Goal: Task Accomplishment & Management: Use online tool/utility

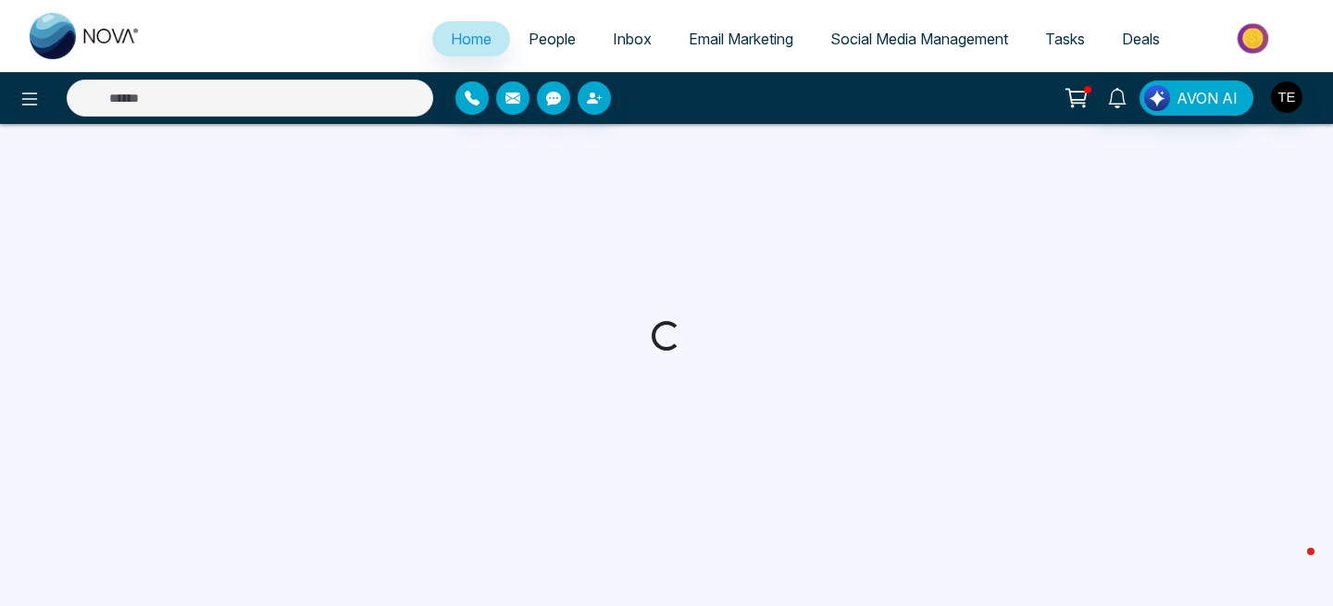
select select "*"
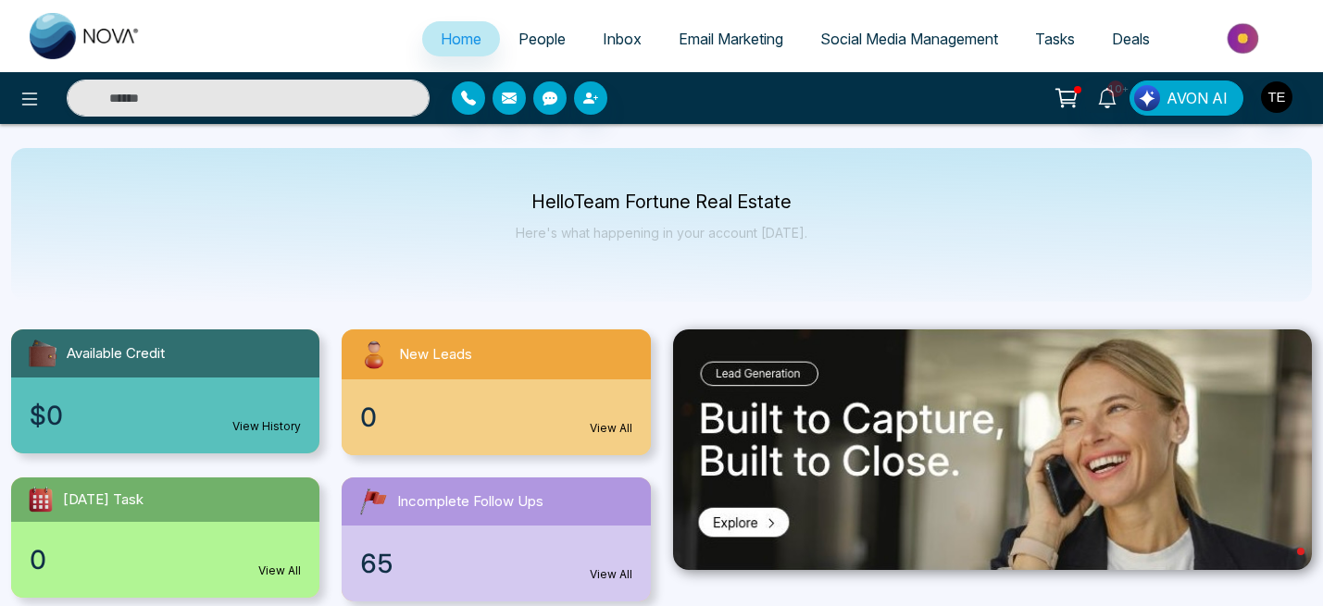
click at [528, 43] on span "People" at bounding box center [541, 39] width 47 height 19
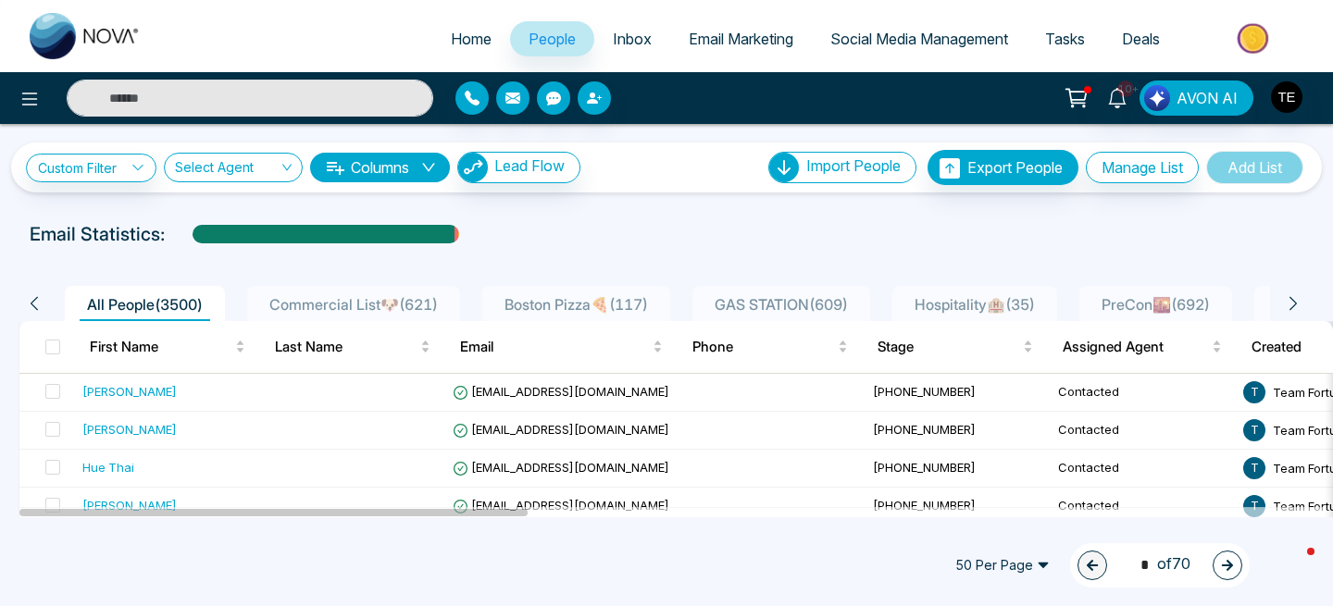
click at [732, 40] on span "Email Marketing" at bounding box center [741, 39] width 105 height 19
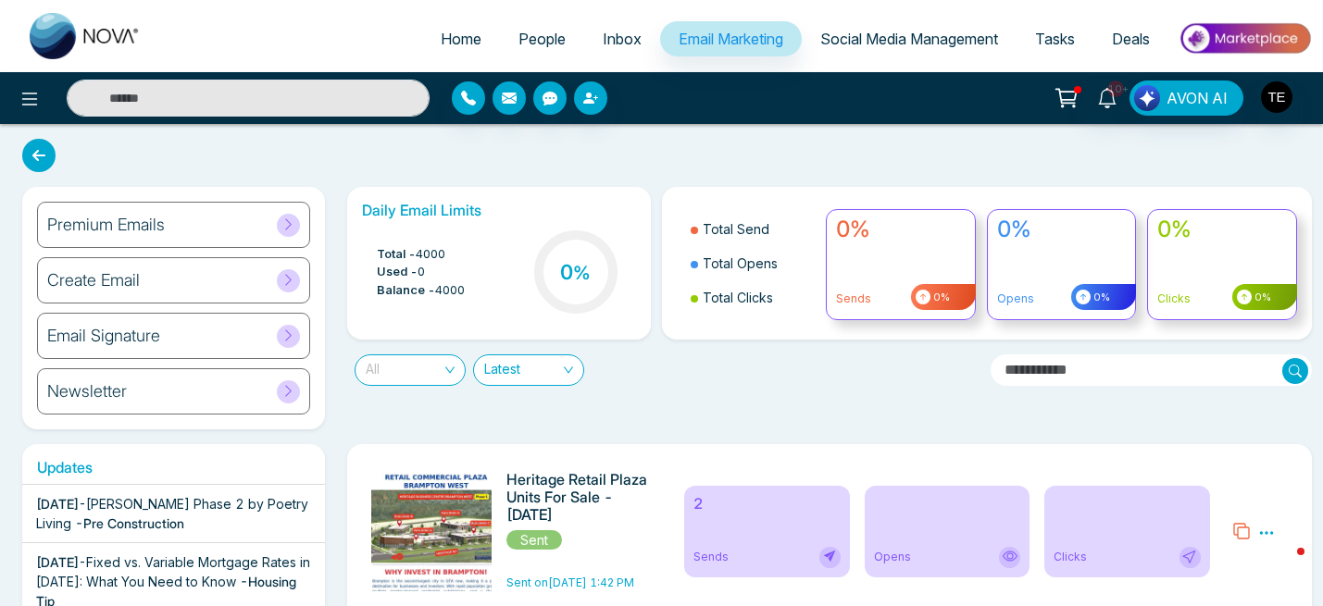
click at [428, 376] on span "All" at bounding box center [410, 370] width 89 height 30
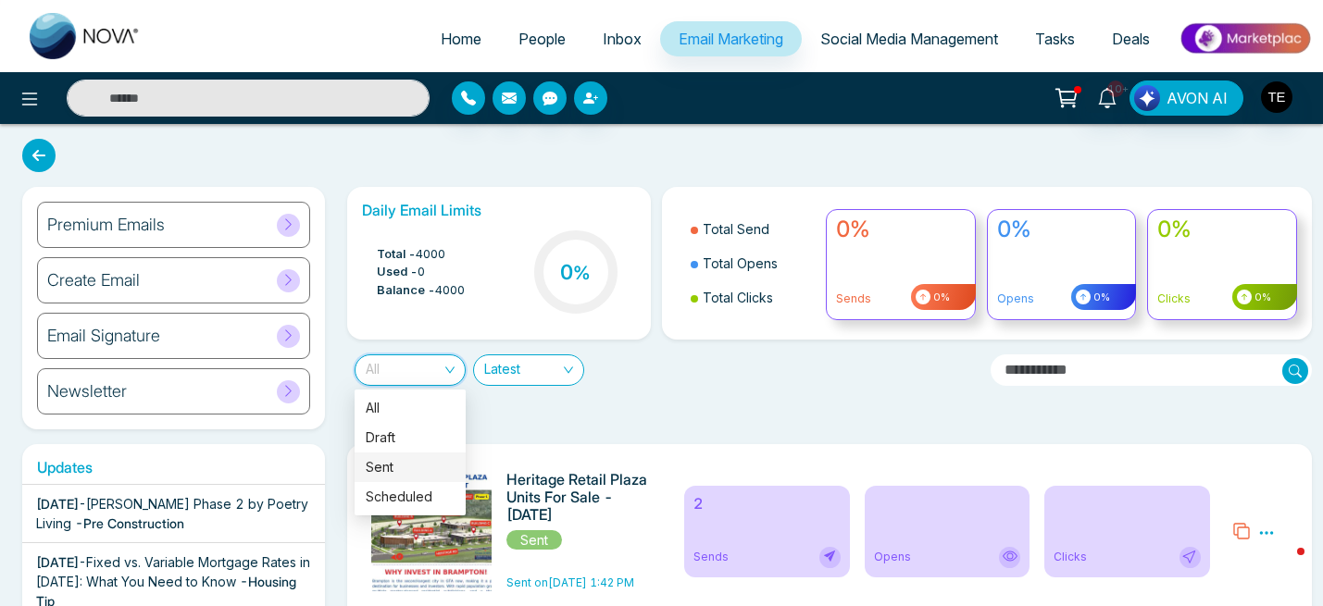
click at [409, 466] on div "Sent" at bounding box center [410, 467] width 89 height 20
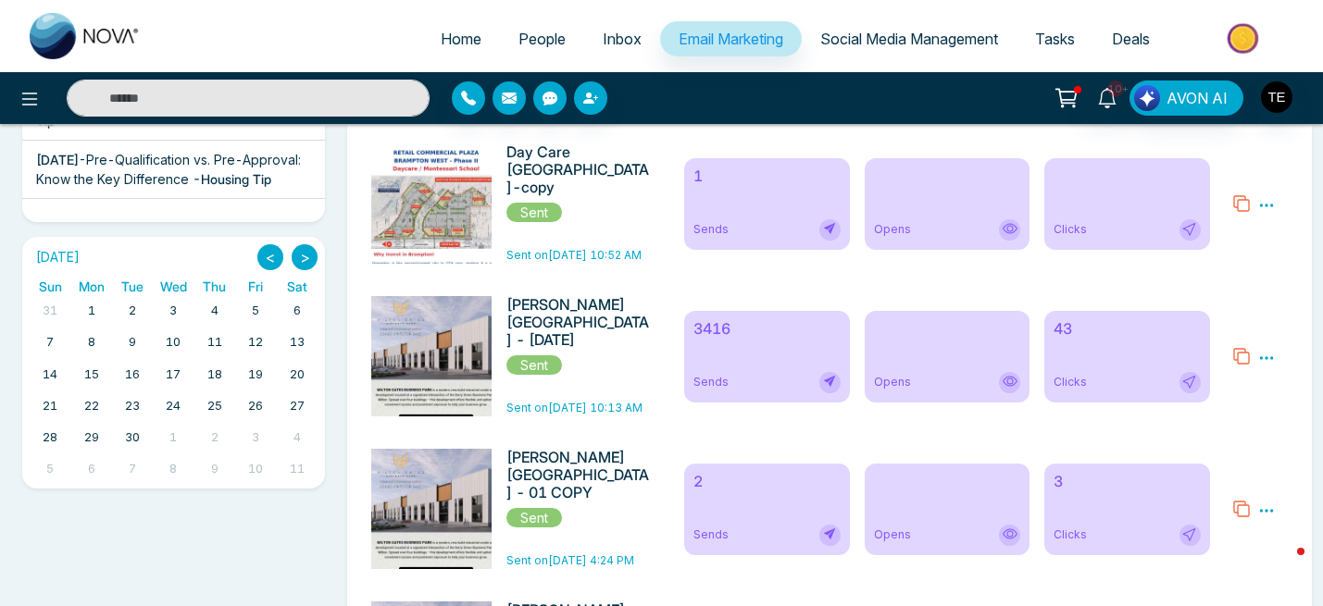
scroll to position [481, 0]
click at [897, 375] on span "Opens" at bounding box center [892, 381] width 37 height 17
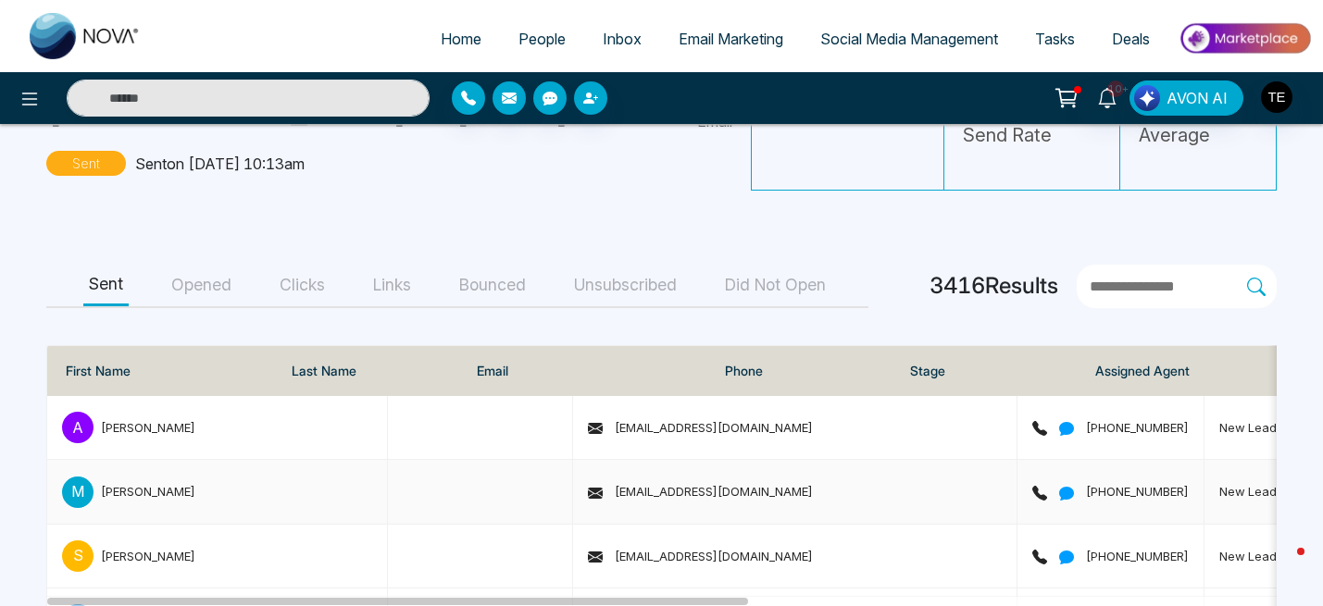
scroll to position [122, 0]
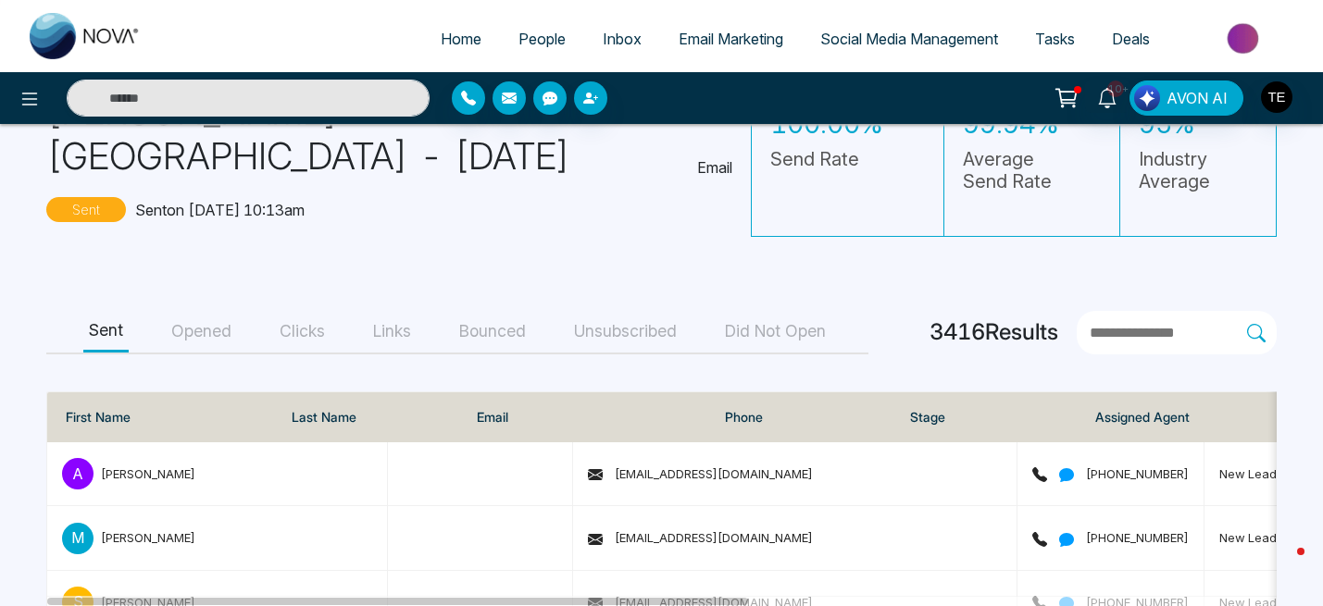
click at [219, 336] on button "Opened" at bounding box center [201, 332] width 71 height 42
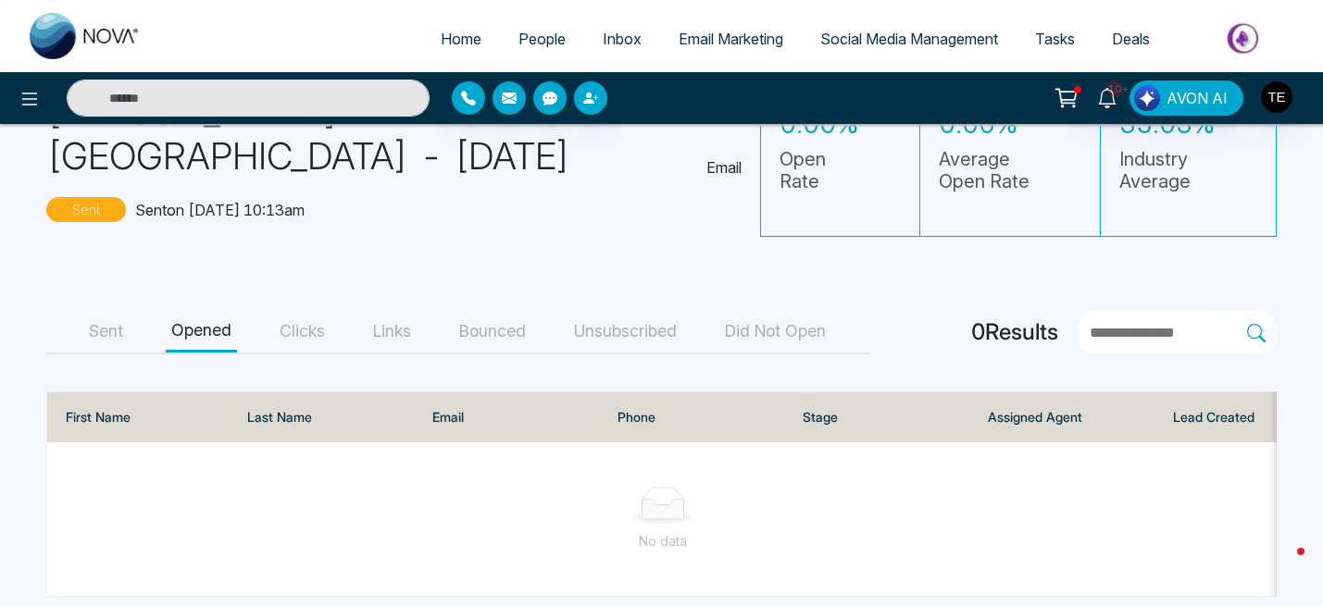
scroll to position [155, 0]
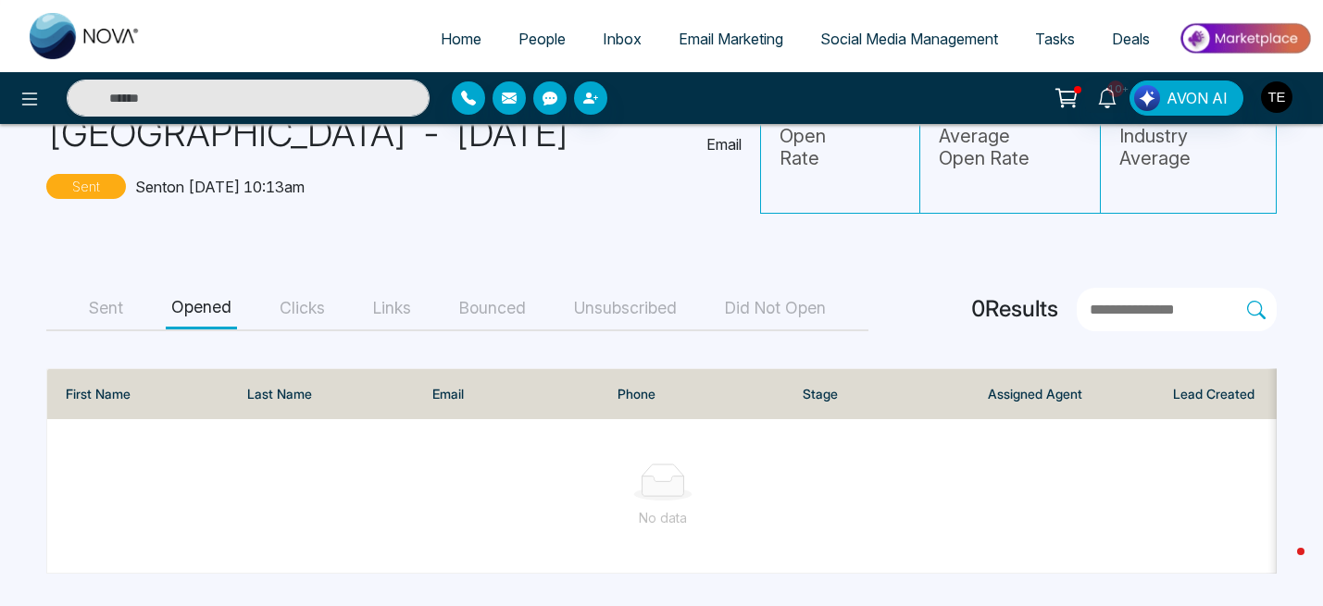
click at [304, 301] on button "Clicks" at bounding box center [302, 309] width 56 height 42
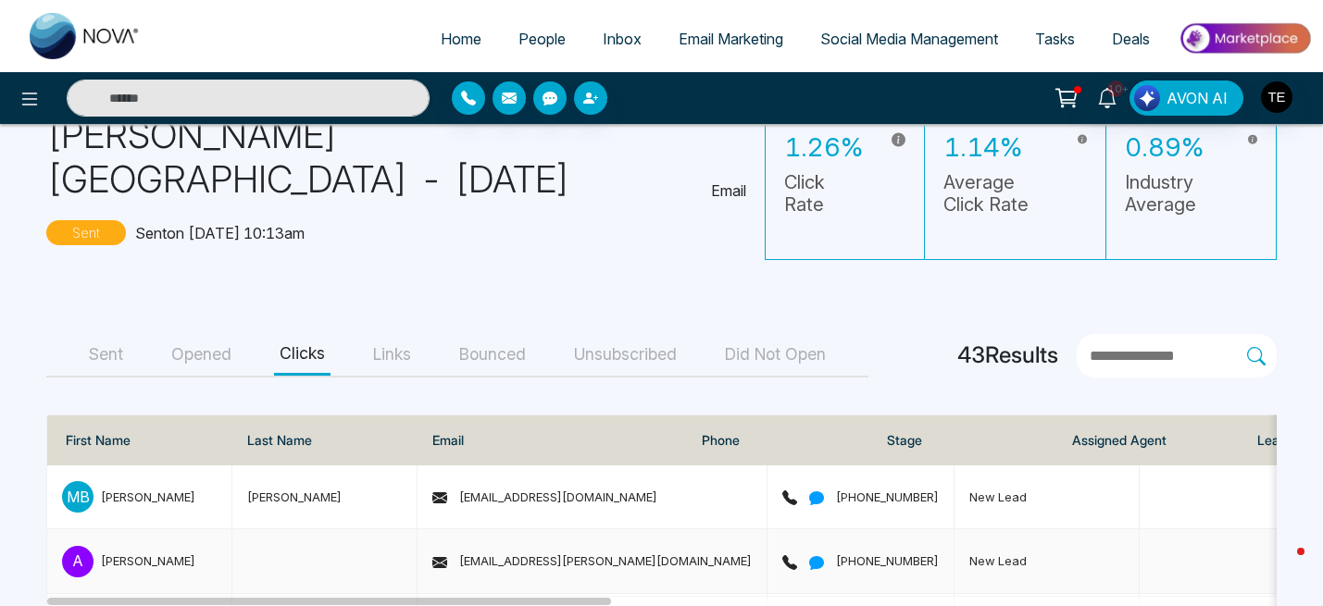
scroll to position [0, 0]
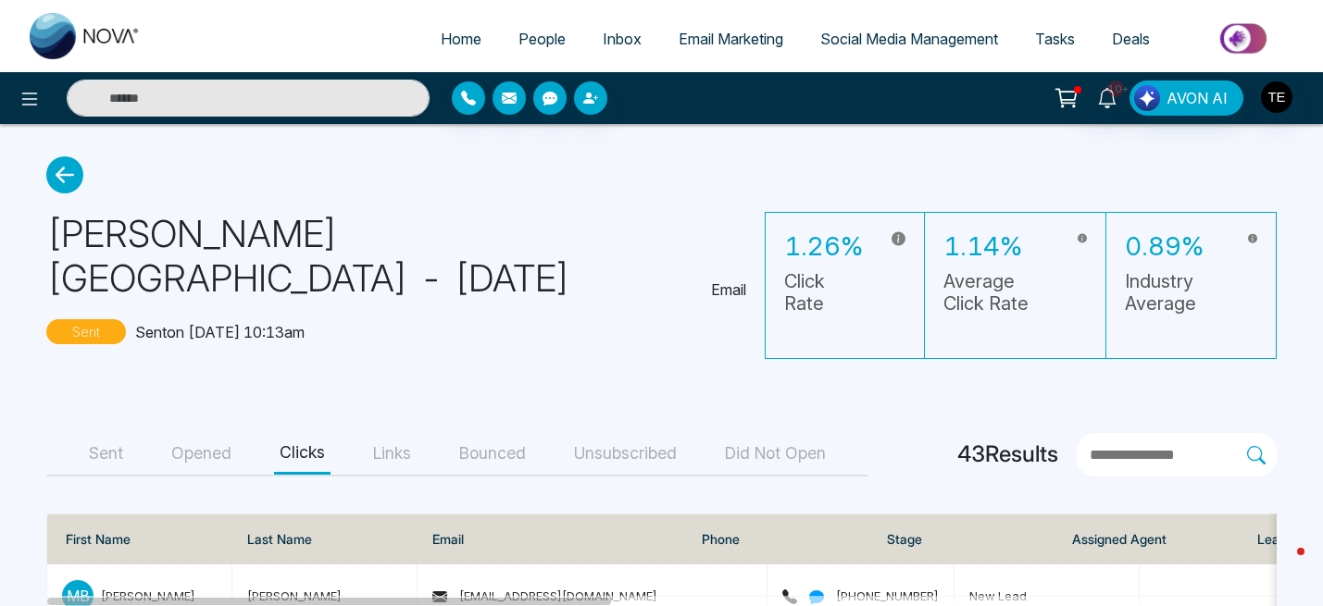
click at [68, 184] on icon at bounding box center [64, 174] width 37 height 37
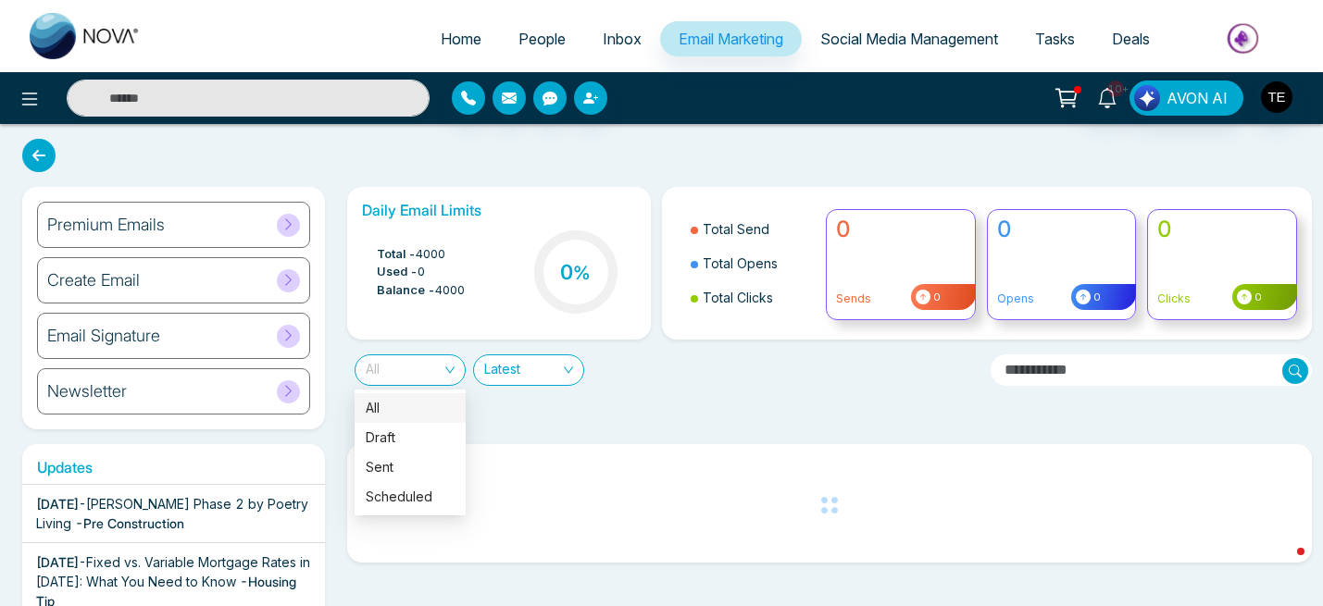
click at [397, 377] on span "All" at bounding box center [410, 370] width 89 height 30
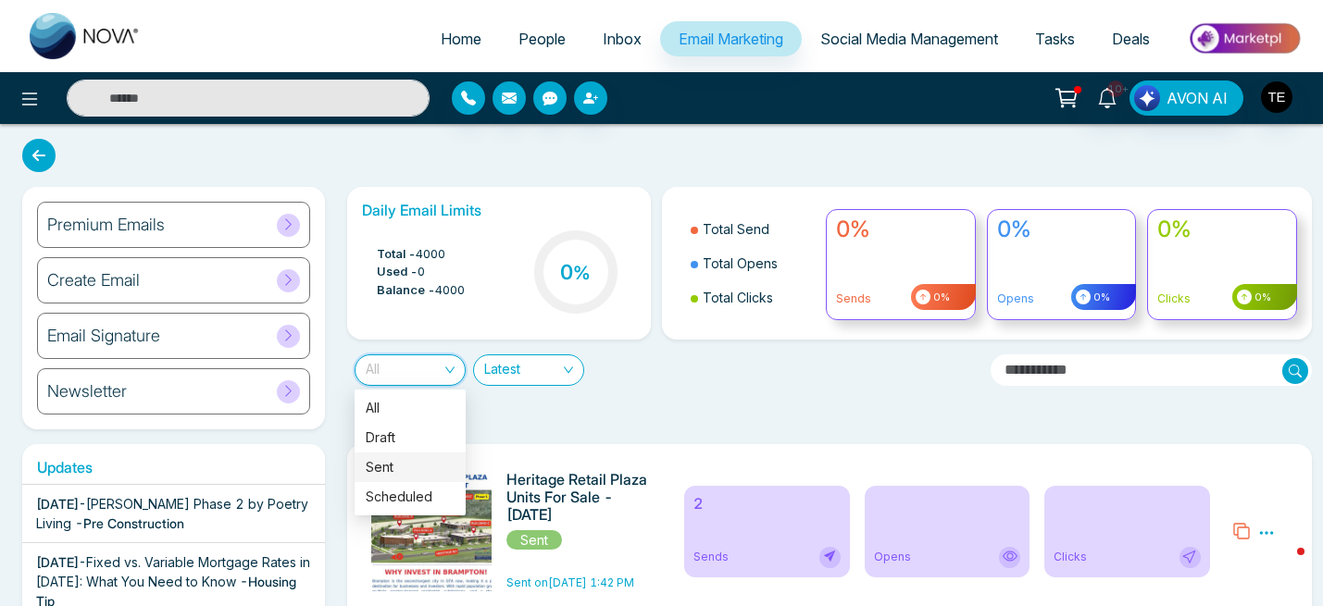
click at [394, 466] on div "Sent" at bounding box center [410, 467] width 89 height 20
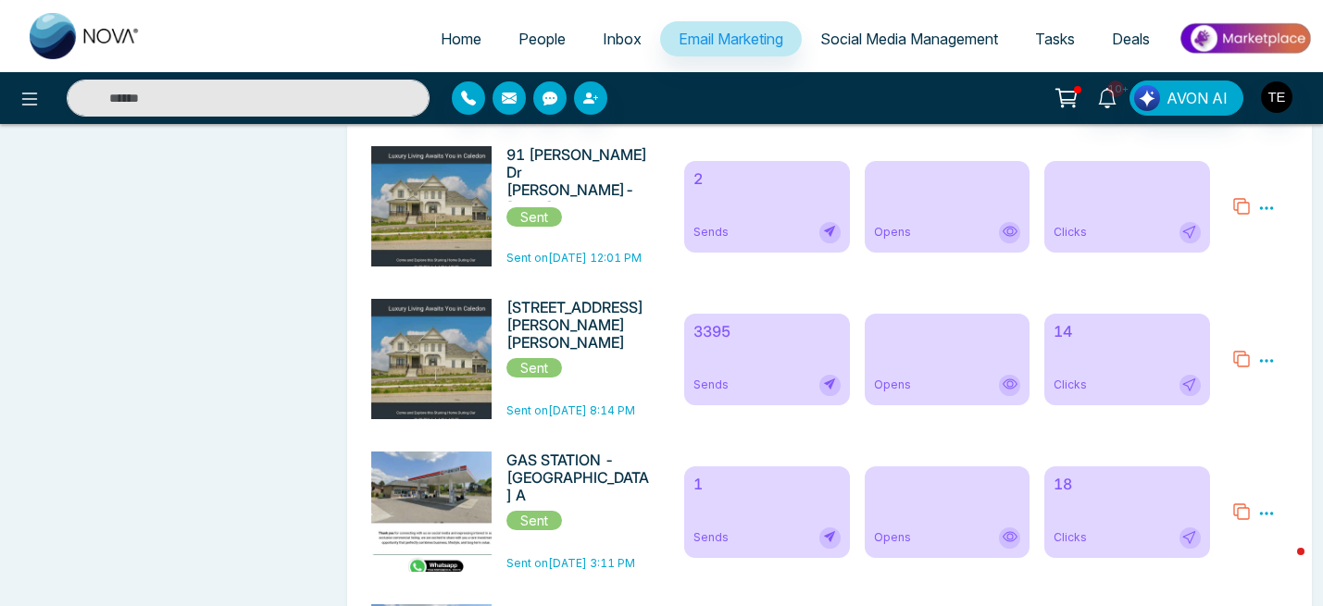
scroll to position [1242, 0]
click at [922, 366] on div "Opens" at bounding box center [946, 359] width 165 height 92
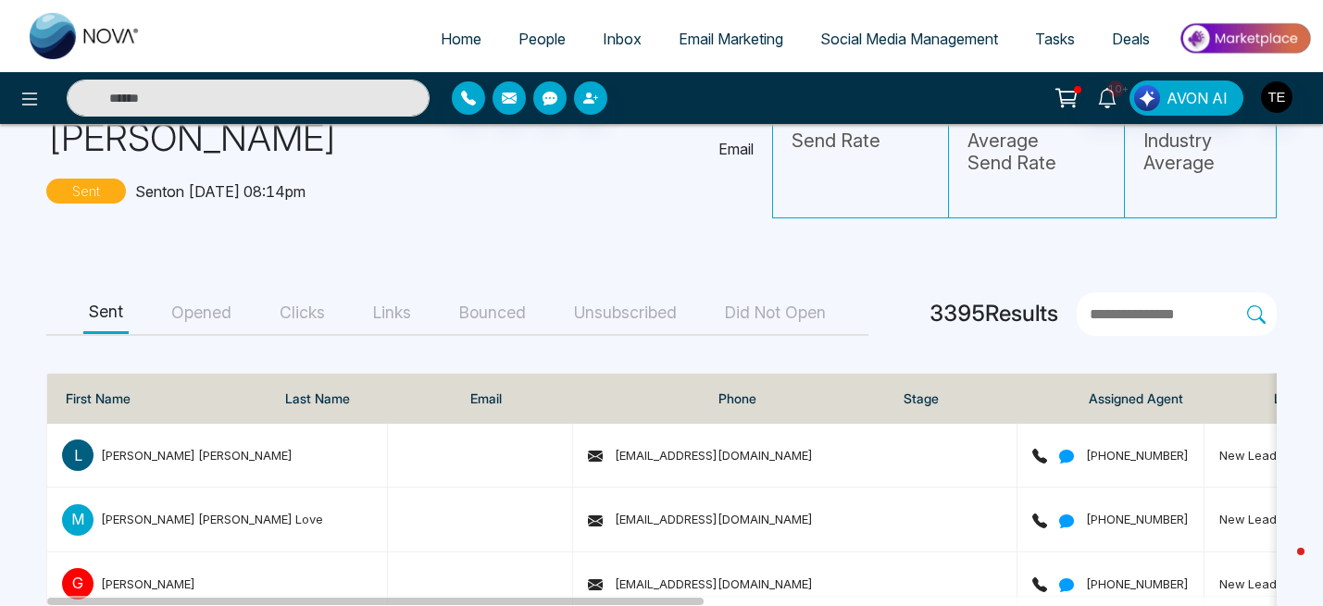
scroll to position [143, 0]
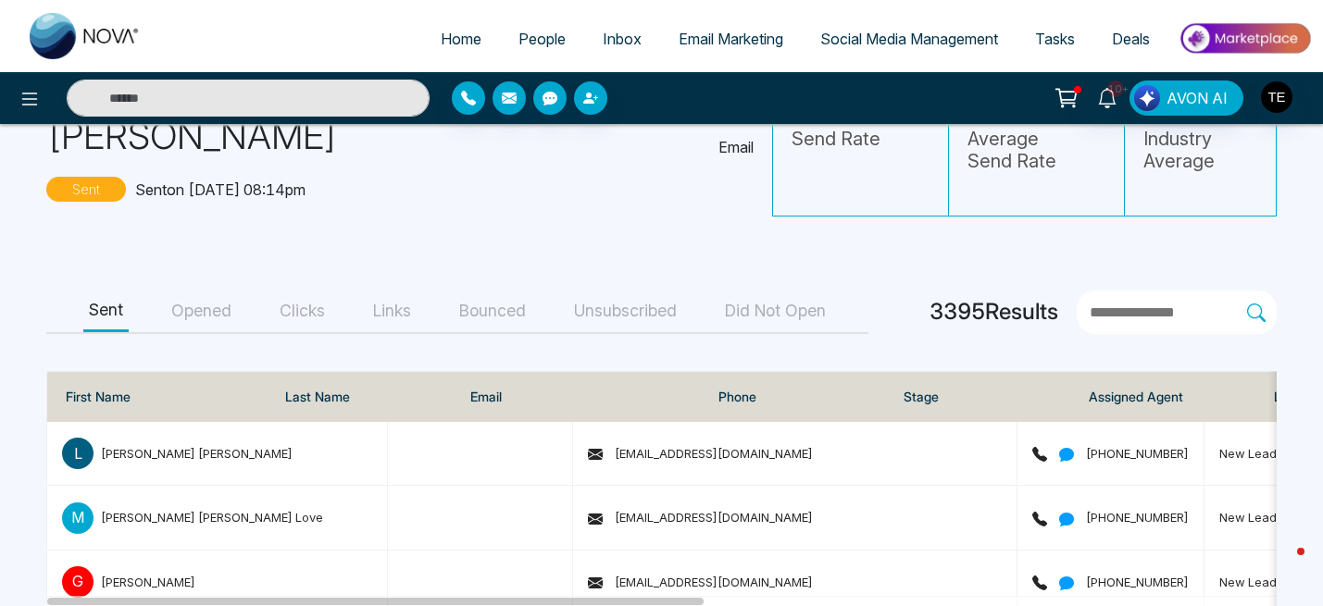
click at [214, 291] on button "Opened" at bounding box center [201, 312] width 71 height 42
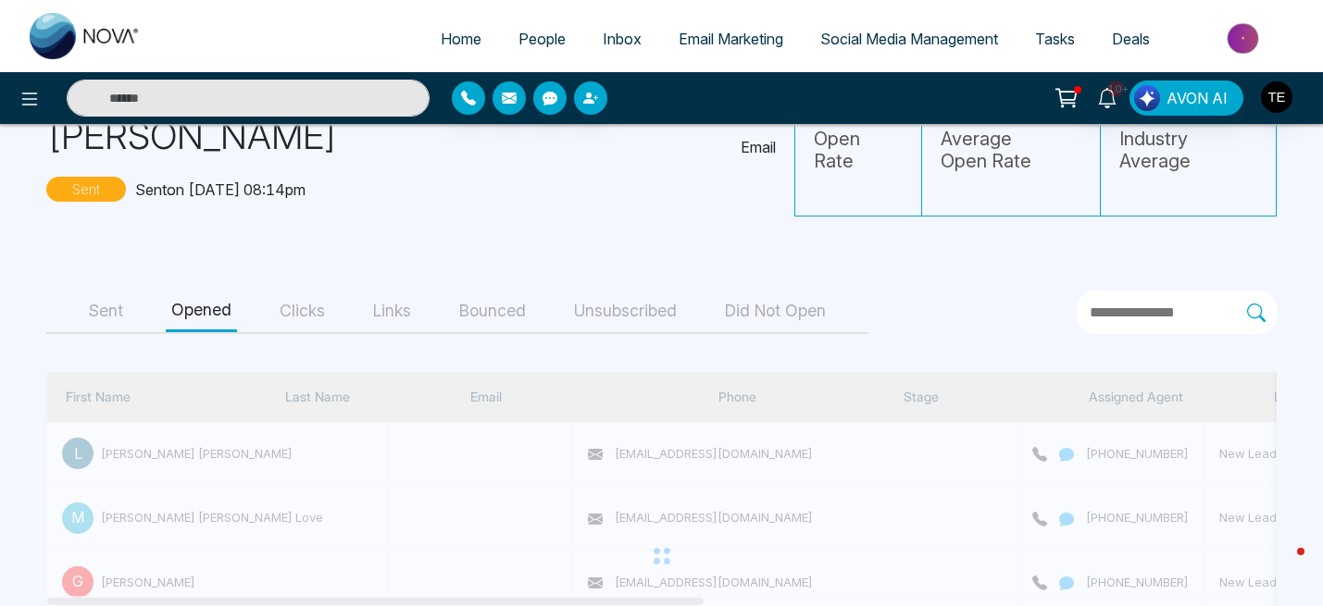
scroll to position [114, 0]
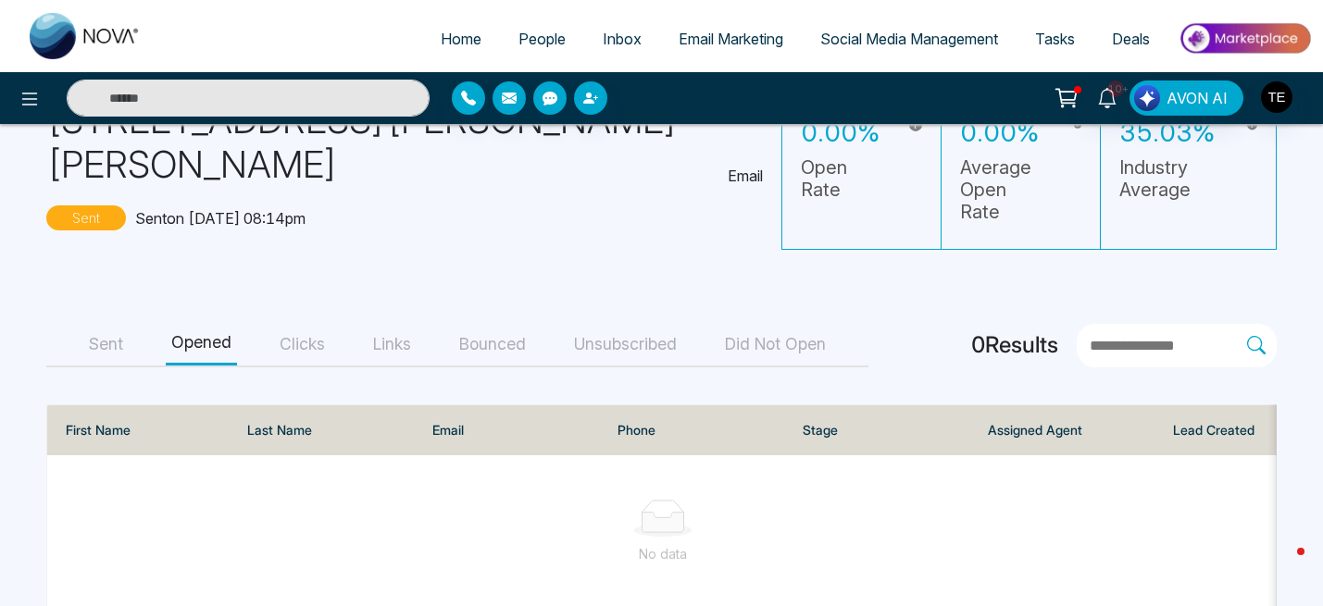
click at [297, 324] on button "Clicks" at bounding box center [302, 345] width 56 height 42
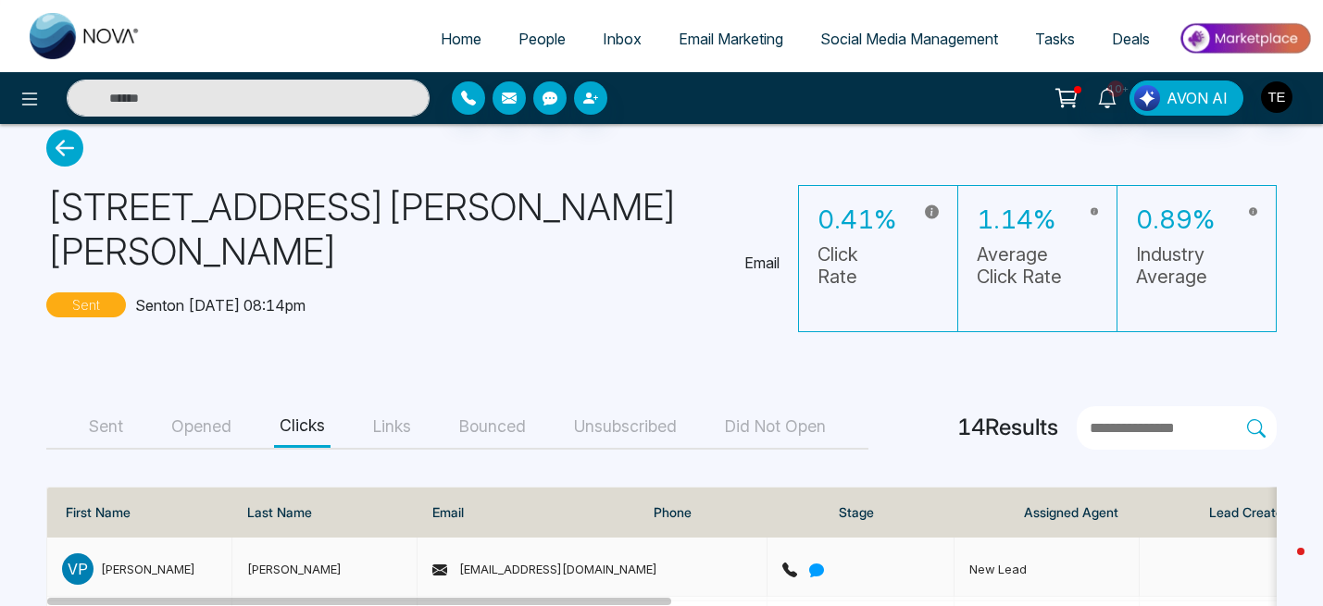
scroll to position [0, 0]
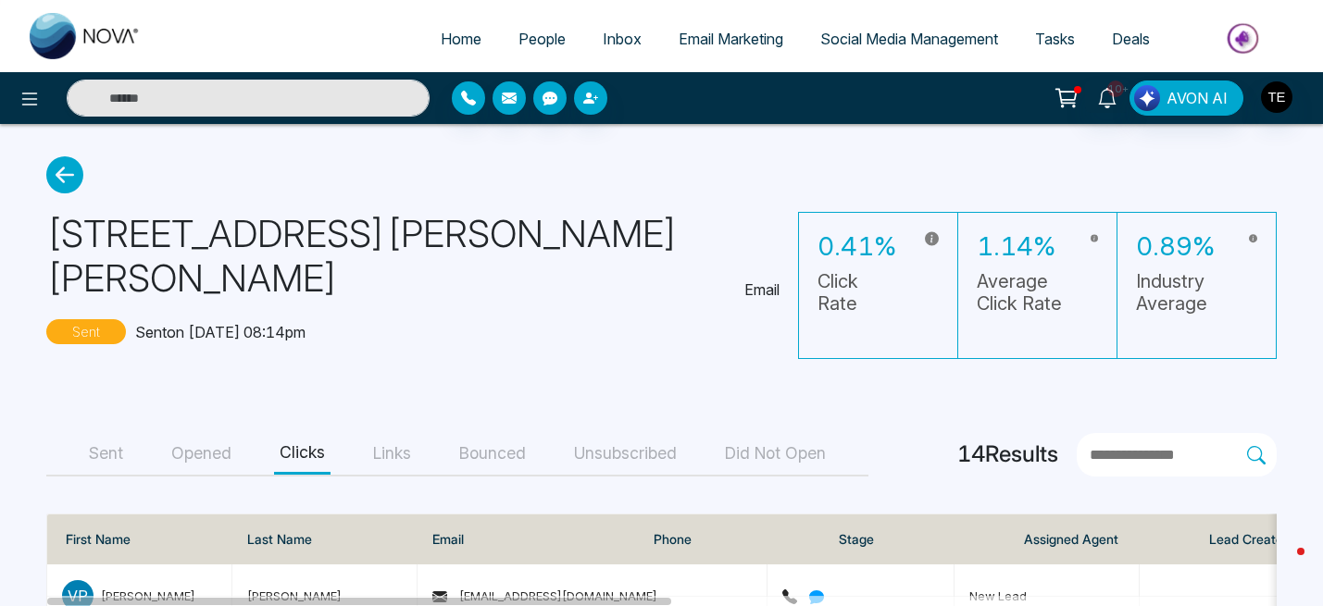
click at [399, 433] on button "Links" at bounding box center [391, 454] width 49 height 42
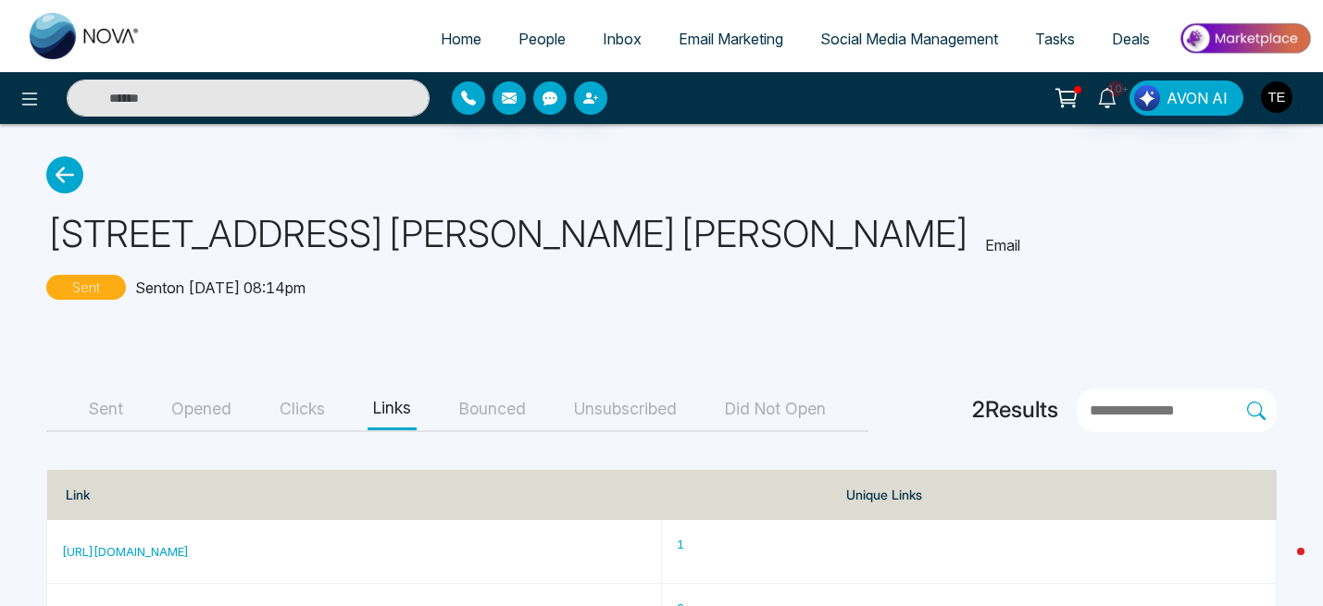
click at [301, 415] on button "Clicks" at bounding box center [302, 410] width 56 height 42
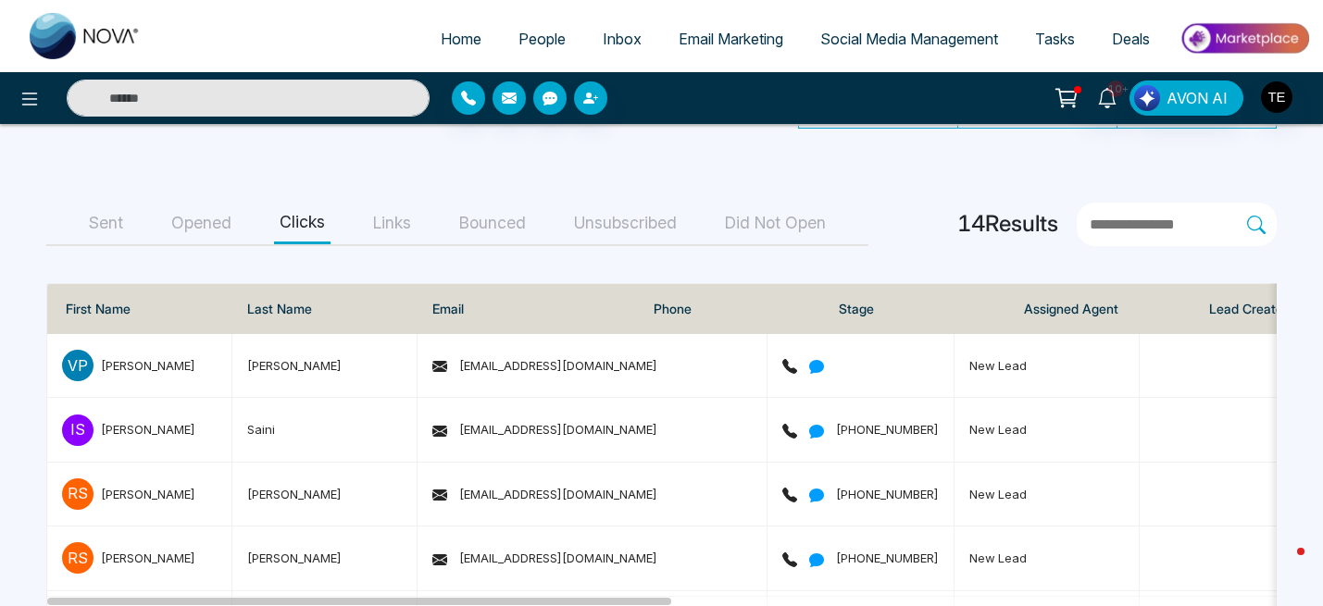
click at [206, 203] on button "Opened" at bounding box center [201, 224] width 71 height 42
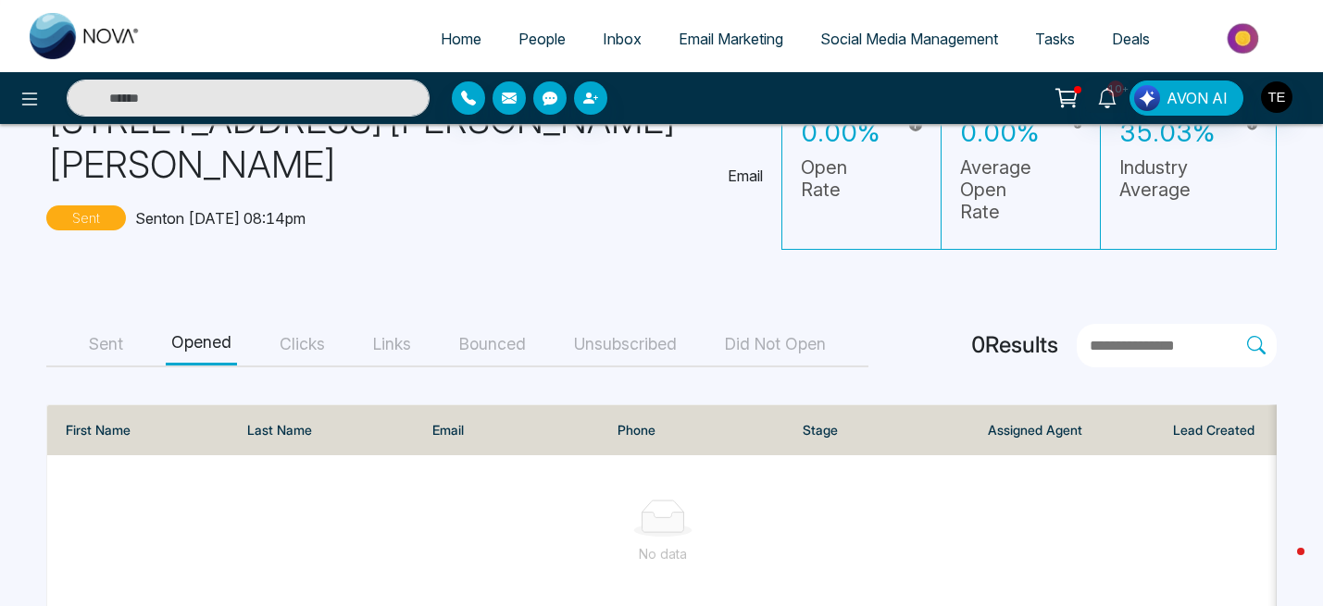
click at [109, 324] on button "Sent" at bounding box center [105, 345] width 45 height 42
